Goal: Information Seeking & Learning: Learn about a topic

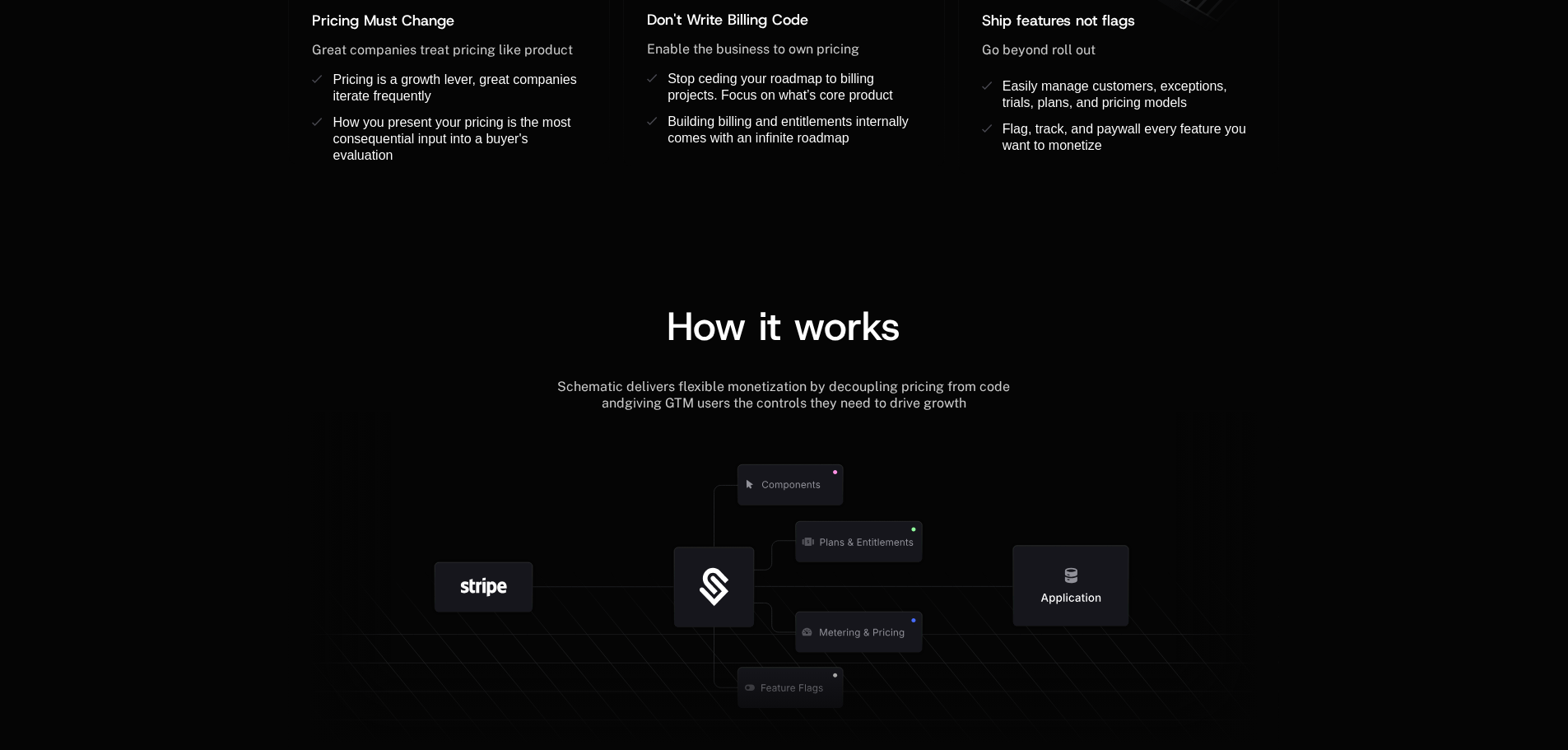
scroll to position [1827, 0]
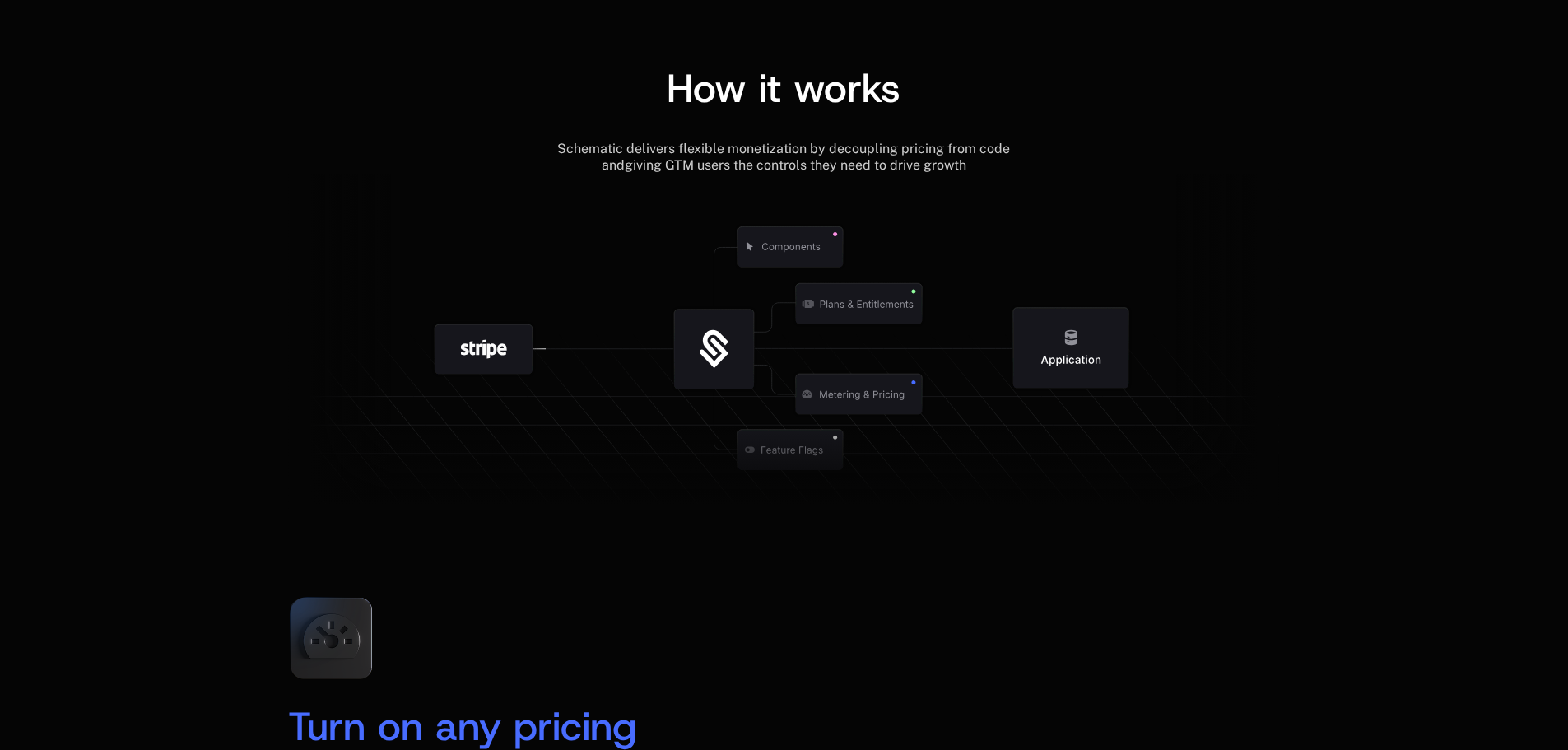
drag, startPoint x: 250, startPoint y: 83, endPoint x: 257, endPoint y: 32, distance: 51.5
click at [250, 85] on div "How it works Schematic delivers flexible monetization by decoupling pricing fro…" at bounding box center [783, 293] width 1070 height 450
click at [222, 89] on div "How it works Schematic delivers flexible monetization by decoupling pricing fro…" at bounding box center [784, 260] width 1568 height 515
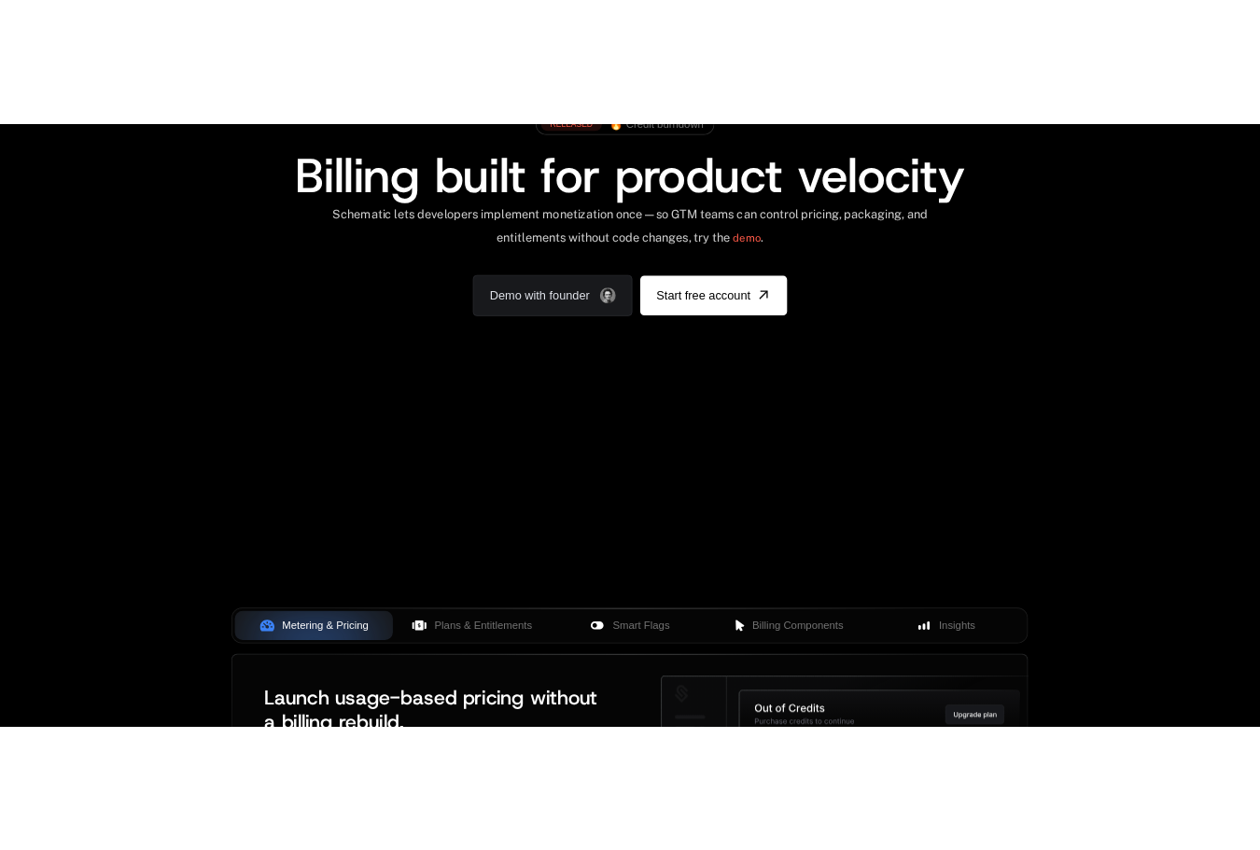
scroll to position [187, 0]
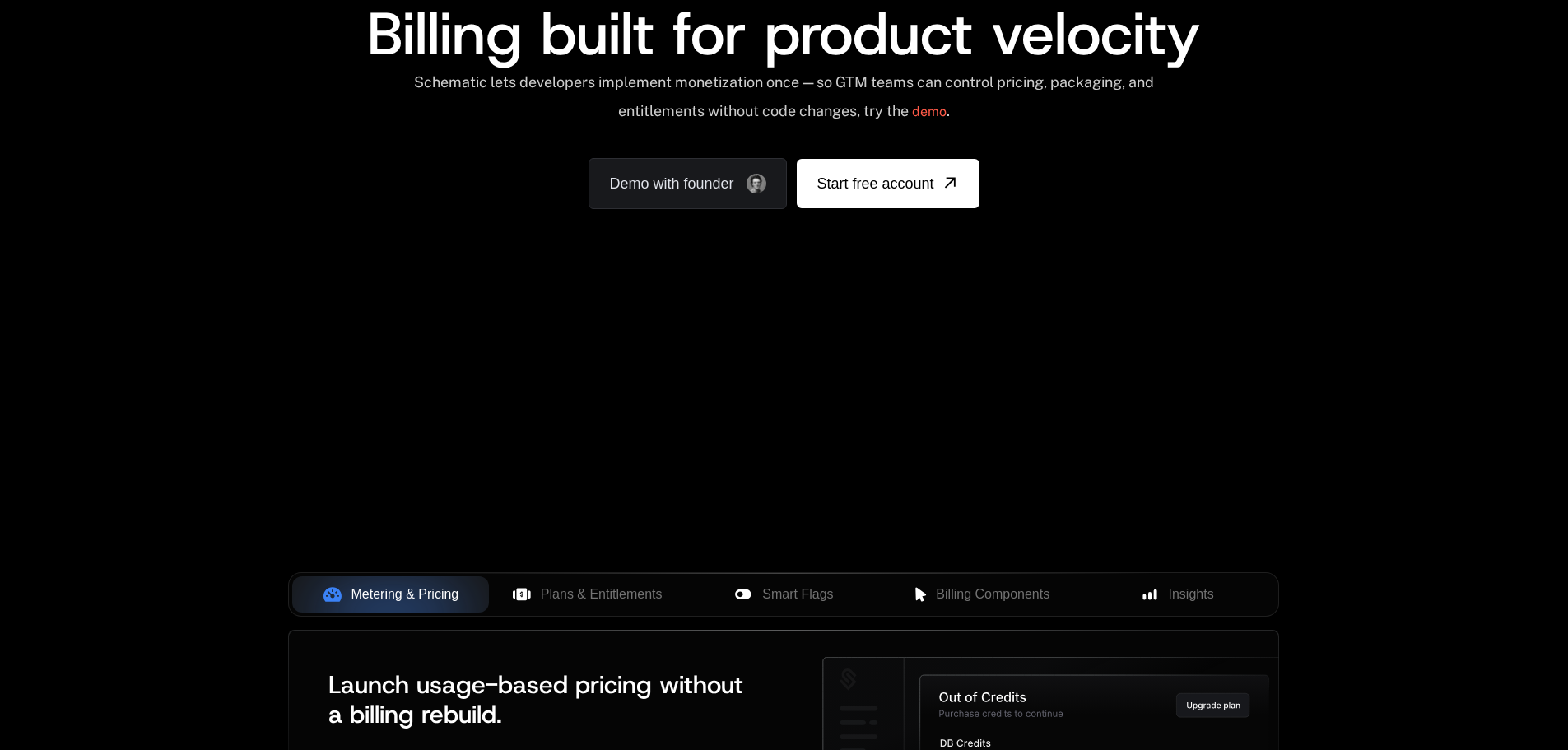
click at [1470, 277] on div "AI Products Developers Pricing Docs Resources Summit Sign in Sign Up RELEASED 🔥…" at bounding box center [784, 81] width 1568 height 492
drag, startPoint x: 816, startPoint y: 294, endPoint x: 776, endPoint y: 324, distance: 50.0
click at [776, 324] on div "AI Products Developers Pricing Docs Resources Summit Sign in Sign Up RELEASED 🔥…" at bounding box center [784, 81] width 1568 height 492
click at [777, 326] on div "AI Products Developers Pricing Docs Resources Summit Sign in Sign Up RELEASED 🔥…" at bounding box center [784, 81] width 1568 height 492
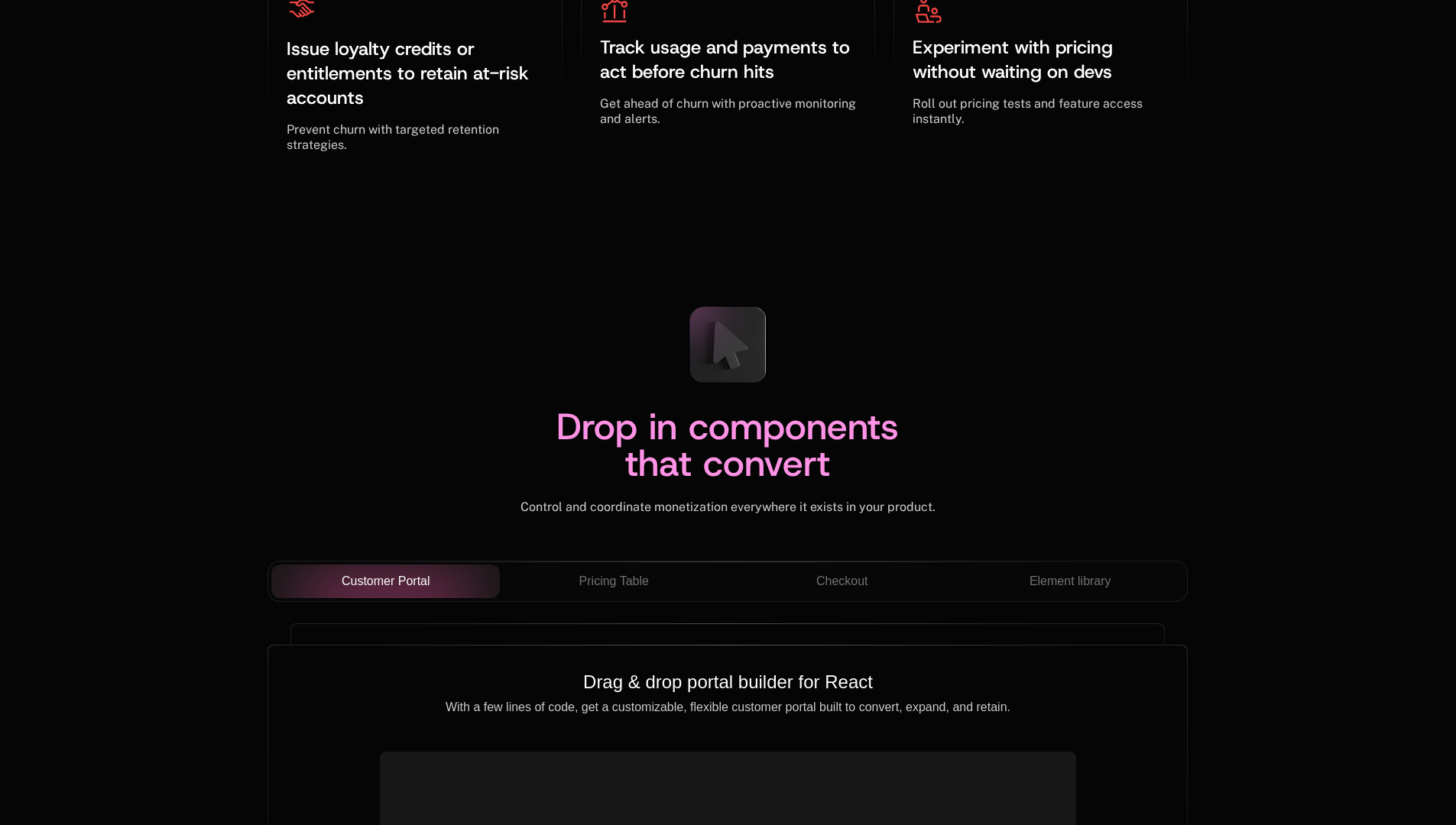
scroll to position [5195, 0]
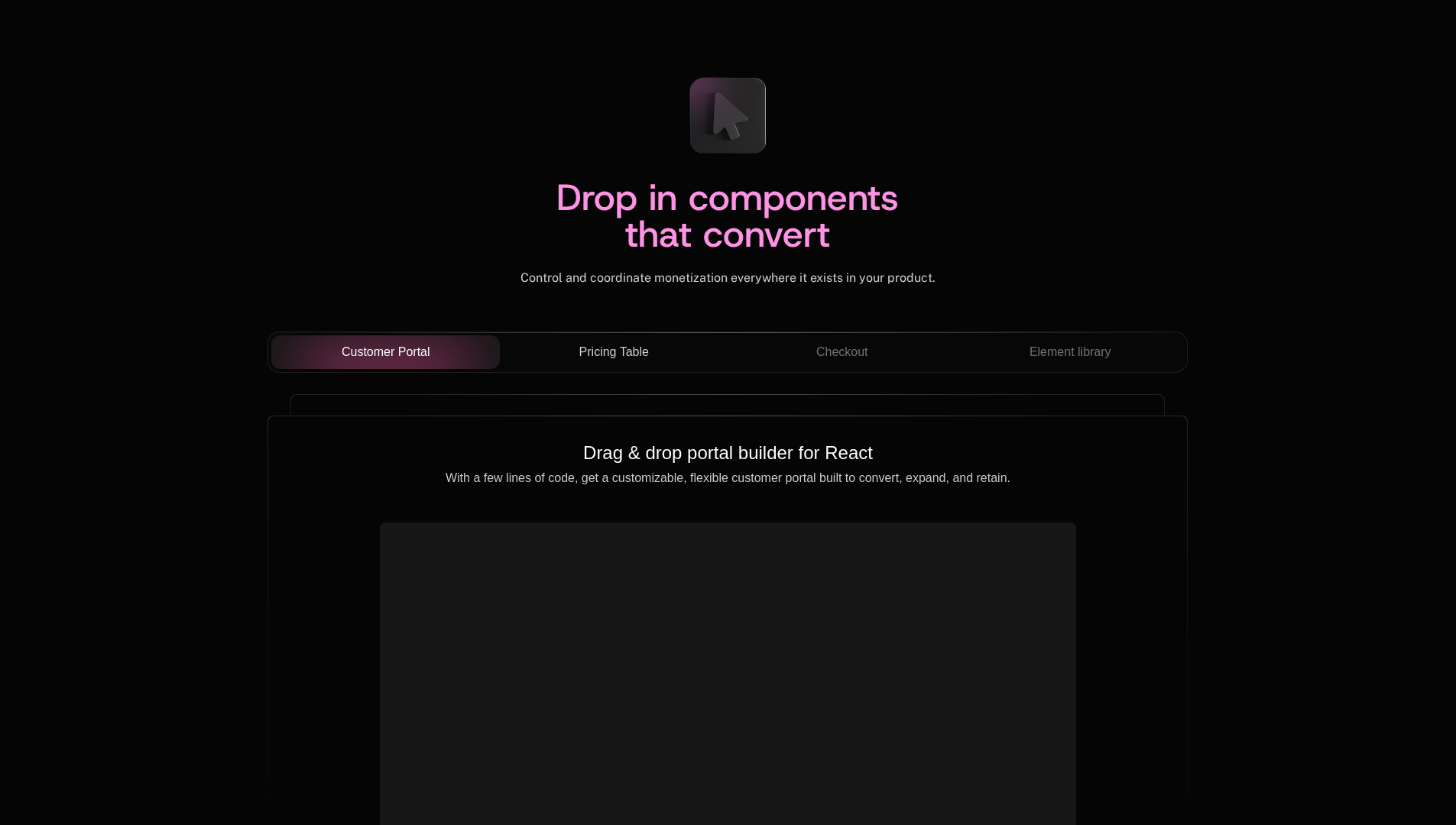
click at [569, 348] on div "Pricing Table" at bounding box center [613, 352] width 204 height 18
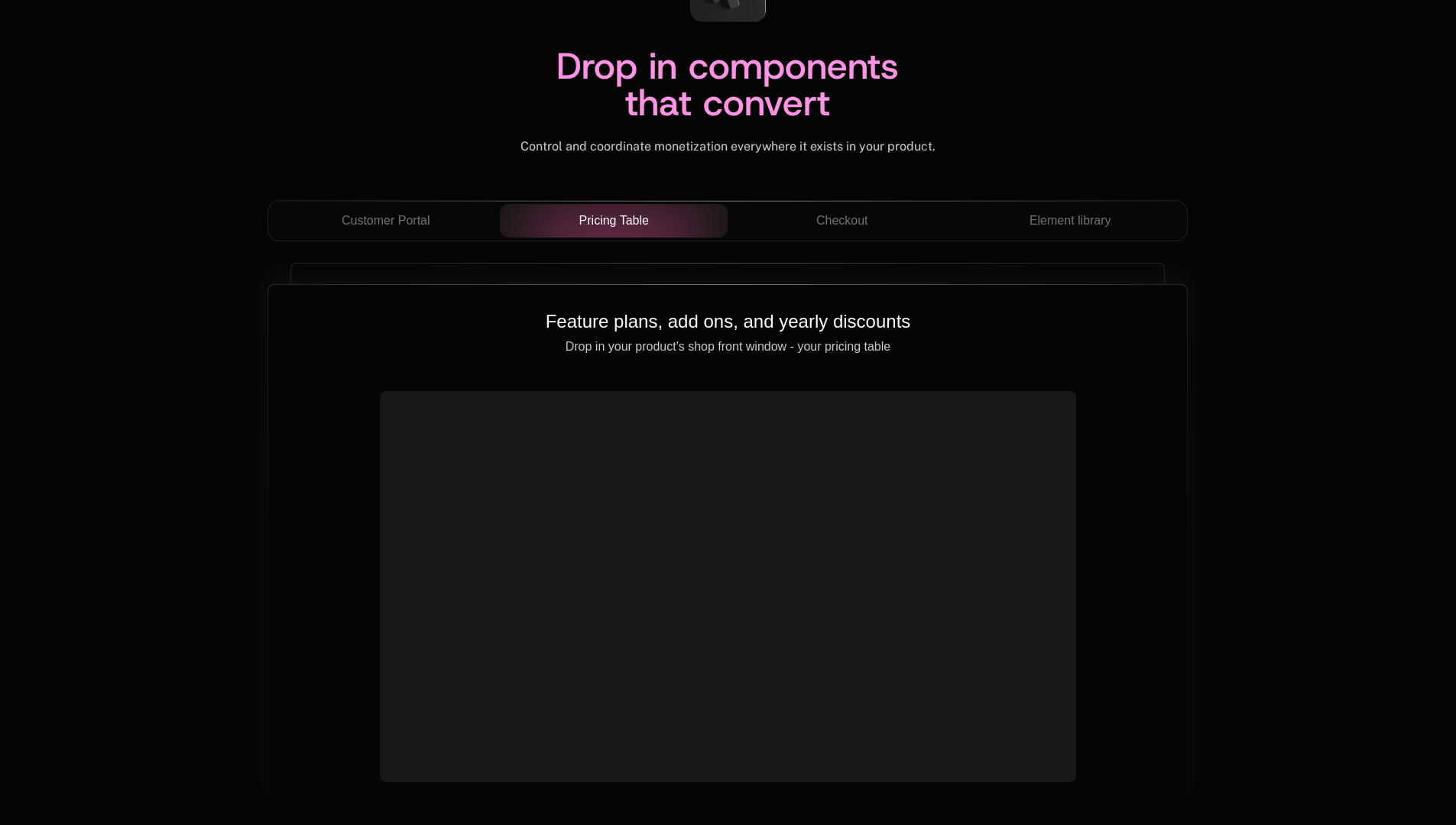
scroll to position [5347, 0]
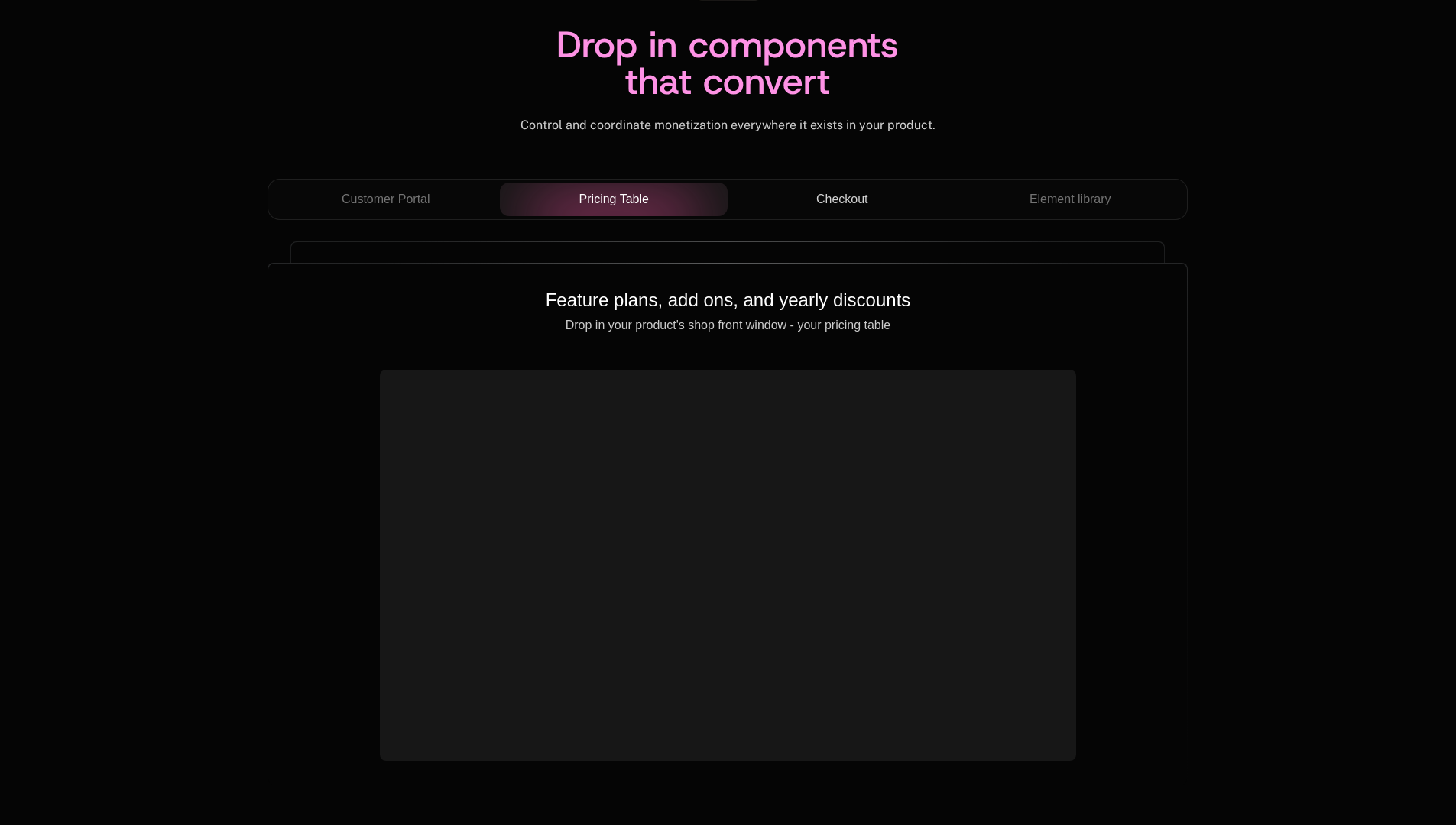
click at [853, 200] on span "Checkout" at bounding box center [842, 199] width 52 height 18
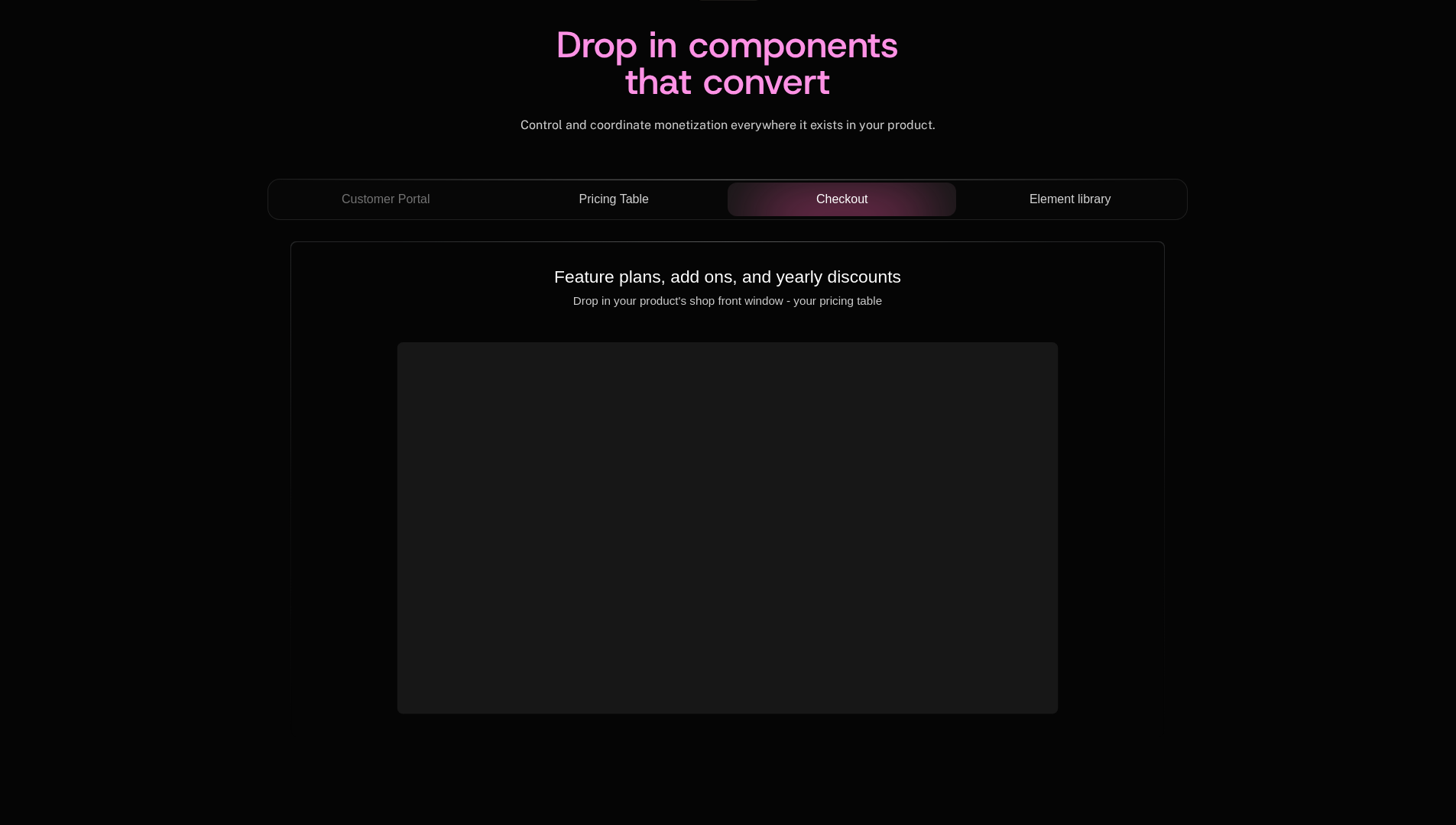
click at [1038, 195] on span "Element library" at bounding box center [1070, 199] width 82 height 18
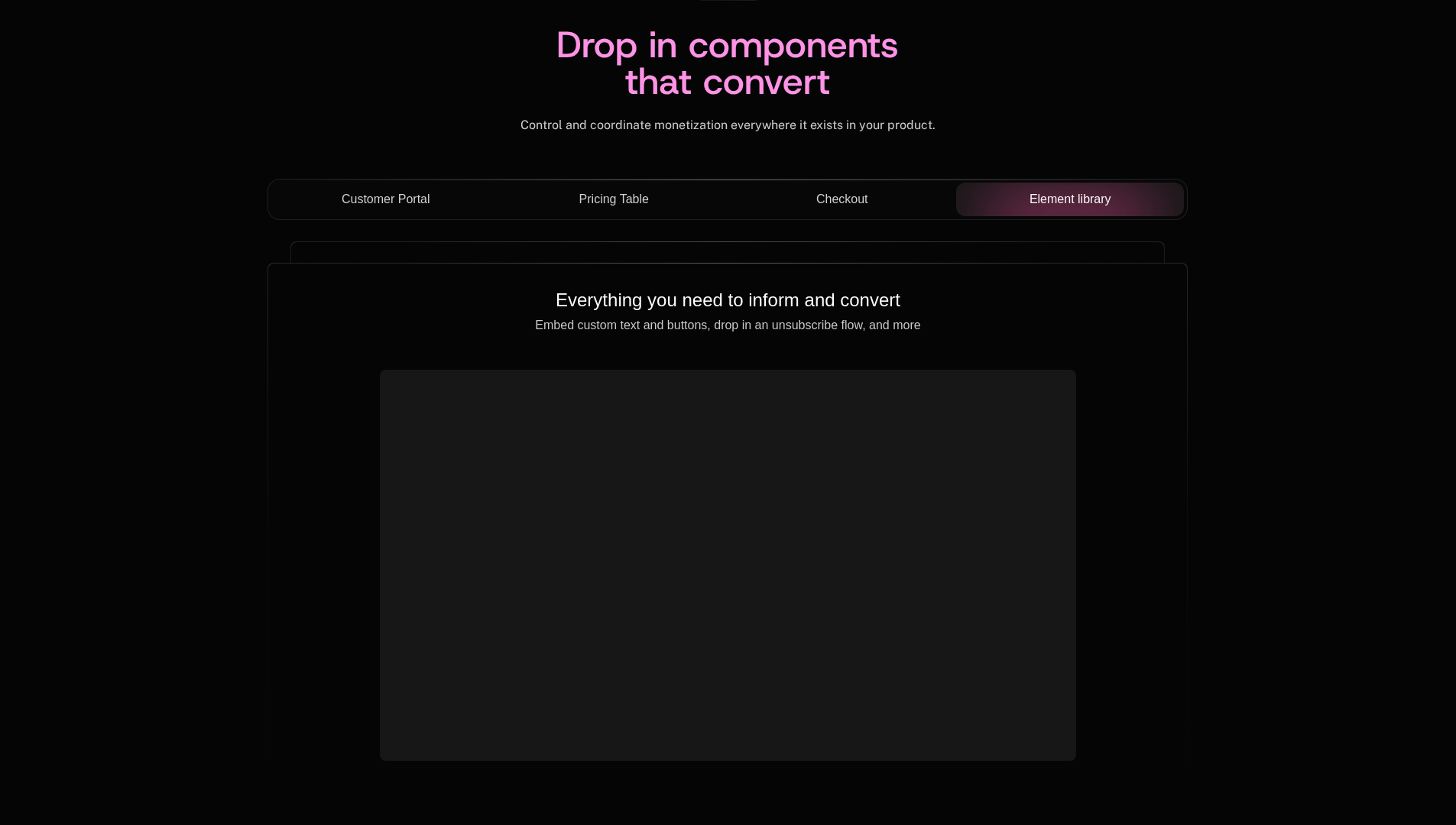
click at [335, 203] on div "Customer Portal" at bounding box center [385, 199] width 204 height 18
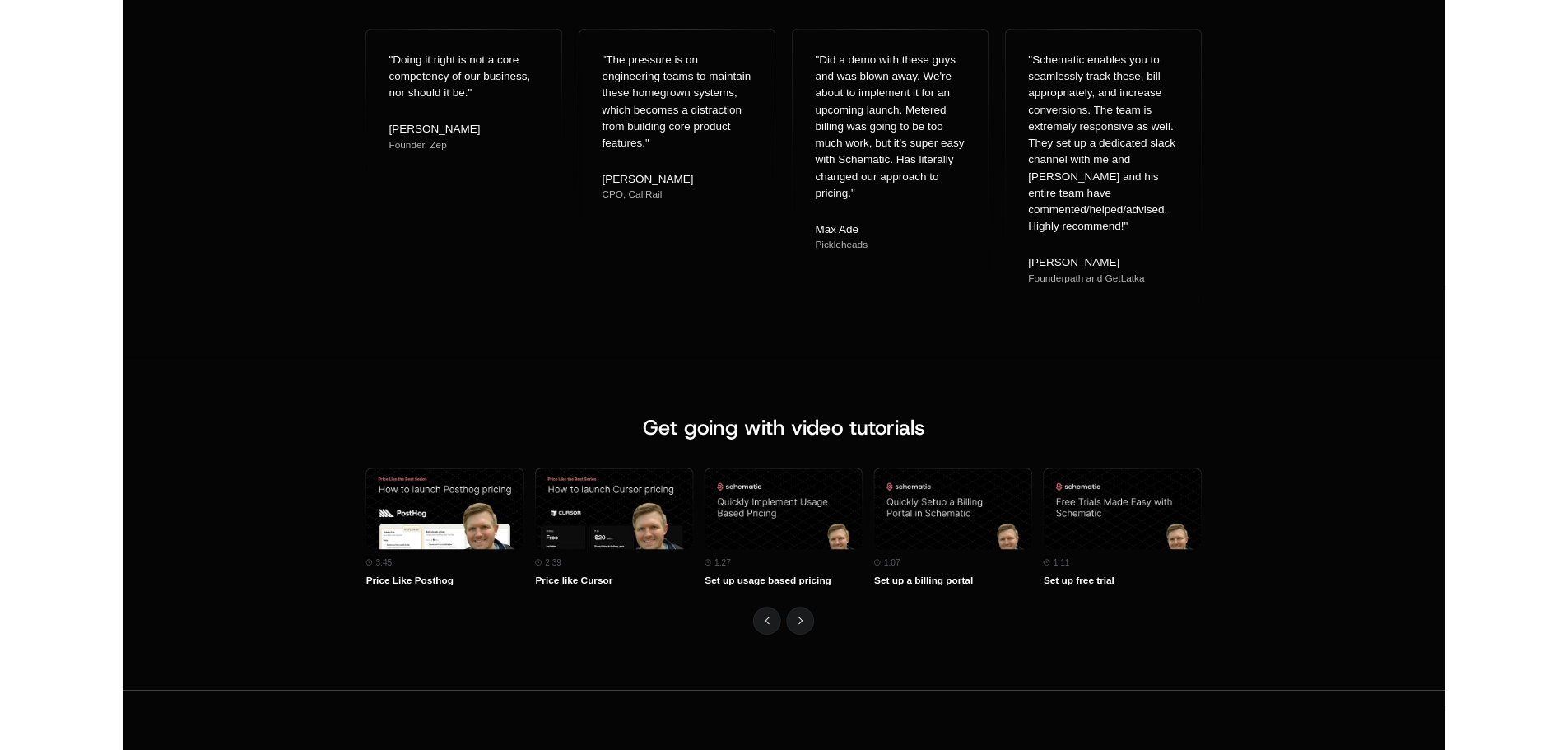
scroll to position [7000, 0]
